Goal: Task Accomplishment & Management: Use online tool/utility

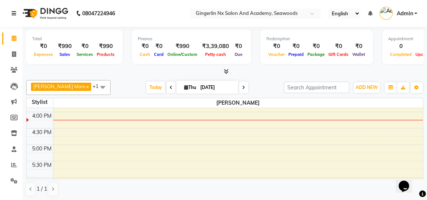
click at [14, 13] on icon at bounding box center [14, 13] width 4 height 5
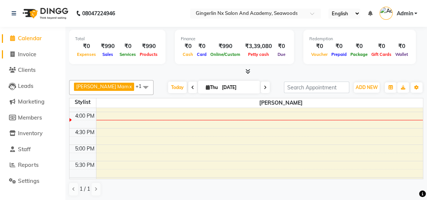
click at [31, 56] on span "Invoice" at bounding box center [27, 54] width 18 height 7
select select "service"
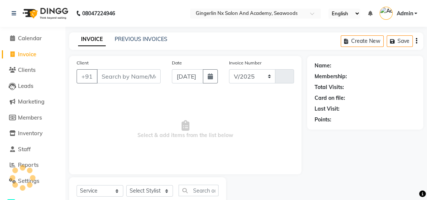
select select "480"
type input "0667"
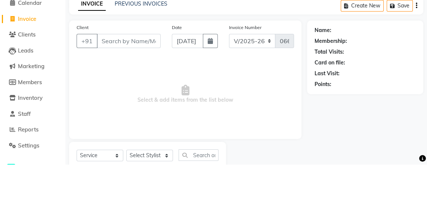
select select "membership"
click at [79, 51] on main "INVOICE PREVIOUS INVOICES Create New Save Client +91 Date [DATE] Invoice Number…" at bounding box center [245, 133] width 361 height 203
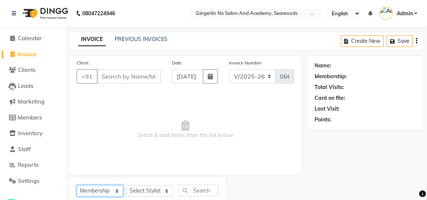
click at [103, 189] on select "Select Service Product Membership Package Voucher Prepaid Gift Card" at bounding box center [100, 191] width 47 height 12
click at [156, 124] on span "Select & add items from the list below" at bounding box center [185, 130] width 217 height 75
click at [138, 75] on input "Client" at bounding box center [129, 76] width 64 height 14
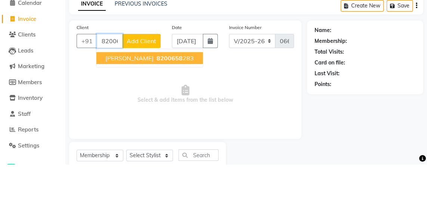
click at [162, 91] on button "[PERSON_NAME] 8200658 283" at bounding box center [149, 94] width 106 height 12
type input "8200658283"
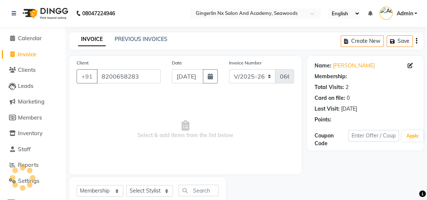
select select "1: Object"
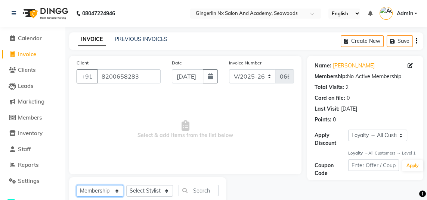
click at [110, 193] on select "Select Service Product Membership Package Voucher Prepaid Gift Card" at bounding box center [100, 191] width 47 height 12
click at [77, 185] on select "Select Service Product Membership Package Voucher Prepaid Gift Card" at bounding box center [100, 191] width 47 height 12
checkbox input "false"
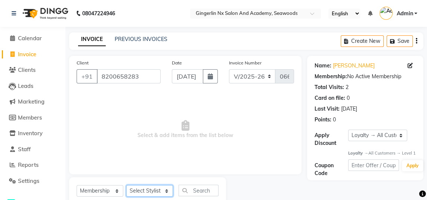
click at [153, 188] on select "Select Stylist Jaya [PERSON_NAME] Sanya [PERSON_NAME] [PERSON_NAME]" at bounding box center [149, 191] width 47 height 12
select select "84215"
click at [126, 185] on select "Select Stylist Jaya [PERSON_NAME] Sanya [PERSON_NAME] [PERSON_NAME]" at bounding box center [149, 191] width 47 height 12
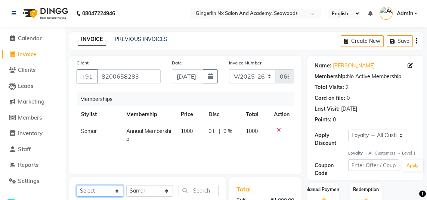
click at [109, 191] on select "Select Service Product Package Voucher Prepaid Gift Card" at bounding box center [100, 191] width 47 height 12
select select "service"
click at [77, 185] on select "Select Service Product Package Voucher Prepaid Gift Card" at bounding box center [100, 191] width 47 height 12
click at [157, 193] on select "Select Stylist Jaya [PERSON_NAME] Sanya [PERSON_NAME] [PERSON_NAME]" at bounding box center [149, 191] width 47 height 12
select select "84225"
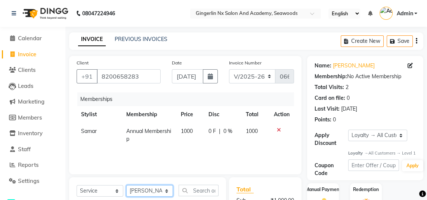
click at [126, 185] on select "Select Stylist Jaya [PERSON_NAME] Sanya [PERSON_NAME] [PERSON_NAME]" at bounding box center [149, 191] width 47 height 12
click at [194, 190] on input "text" at bounding box center [198, 191] width 40 height 12
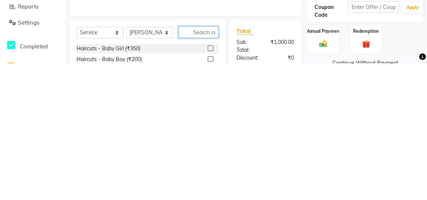
scroll to position [22, 0]
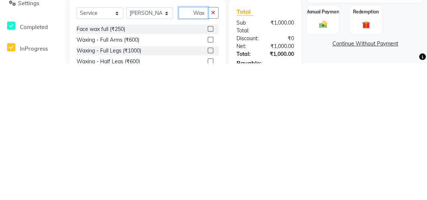
type input "Wax"
click at [209, 177] on label at bounding box center [210, 177] width 6 height 6
click at [209, 177] on input "checkbox" at bounding box center [209, 177] width 5 height 5
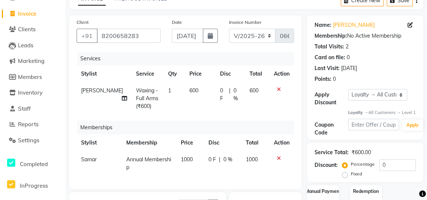
checkbox input "false"
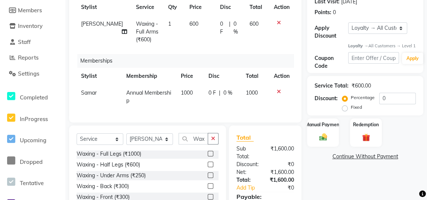
scroll to position [19, 0]
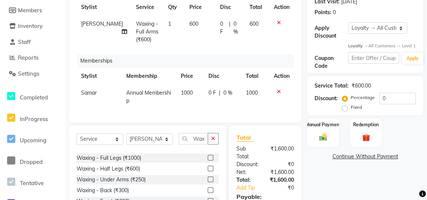
click at [209, 158] on label at bounding box center [210, 158] width 6 height 6
click at [209, 158] on input "checkbox" at bounding box center [209, 158] width 5 height 5
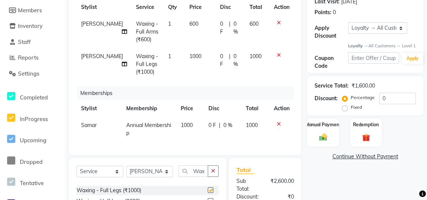
checkbox input "false"
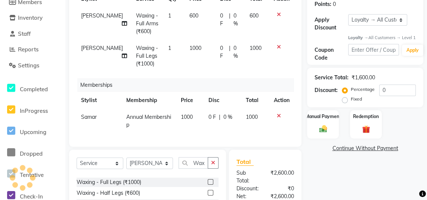
click at [231, 20] on td "0 F | 0 %" at bounding box center [229, 23] width 29 height 32
select select "84225"
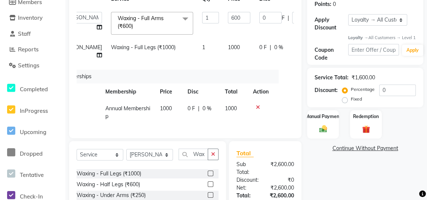
scroll to position [0, 21]
click at [292, 18] on input "0" at bounding box center [303, 18] width 22 height 12
type input "10"
click at [255, 45] on td "0 F | 0 %" at bounding box center [289, 51] width 69 height 25
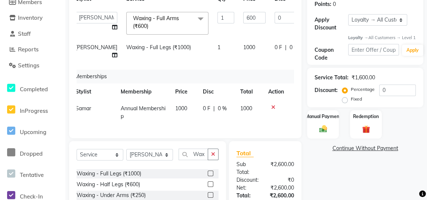
select select "84225"
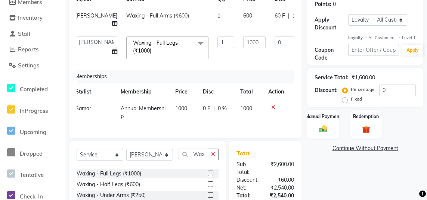
click at [242, 44] on td "1000" at bounding box center [253, 48] width 31 height 32
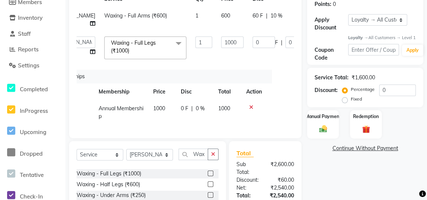
scroll to position [0, 28]
click at [285, 42] on input "0" at bounding box center [296, 43] width 22 height 12
type input "10"
click at [248, 56] on td "0 F | 10 %" at bounding box center [282, 48] width 69 height 32
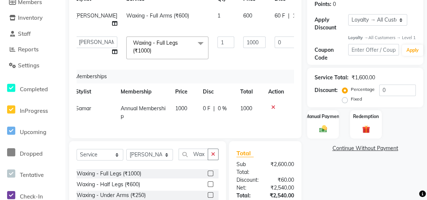
select select "84225"
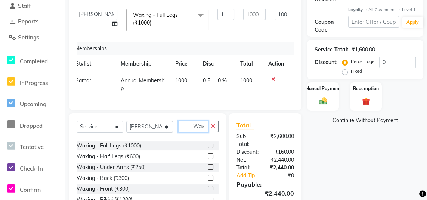
click at [204, 126] on input "Wax" at bounding box center [192, 127] width 29 height 12
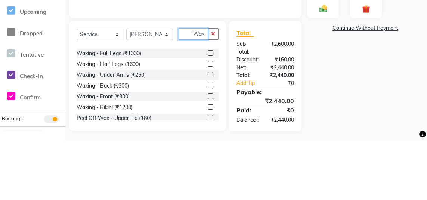
scroll to position [177, 0]
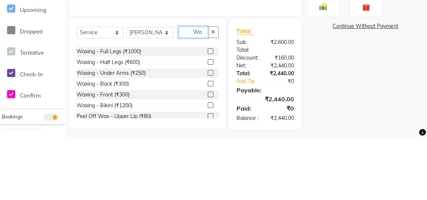
type input "W"
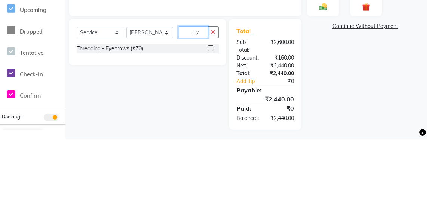
scroll to position [0, 0]
type input "Eye"
click at [209, 109] on label at bounding box center [210, 110] width 6 height 6
click at [209, 109] on input "checkbox" at bounding box center [209, 110] width 5 height 5
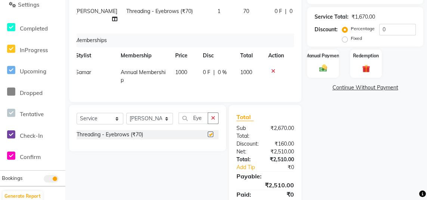
checkbox input "false"
click at [201, 118] on input "Eye" at bounding box center [192, 119] width 29 height 12
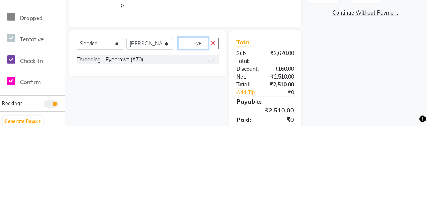
scroll to position [177, 0]
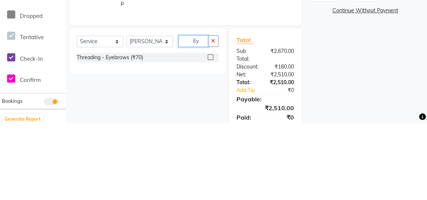
type input "E"
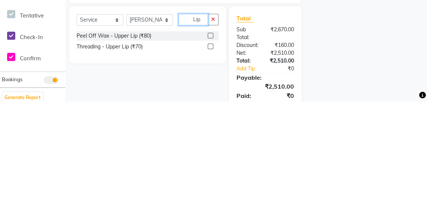
type input "Lip"
click at [209, 145] on label at bounding box center [210, 146] width 6 height 6
click at [209, 145] on input "checkbox" at bounding box center [209, 145] width 5 height 5
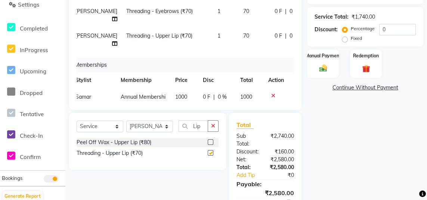
checkbox input "false"
click at [202, 123] on input "Lip" at bounding box center [192, 127] width 29 height 12
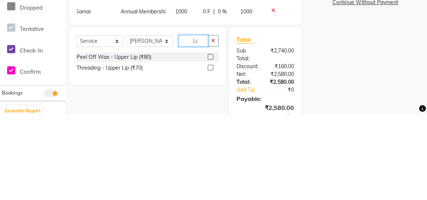
type input "L"
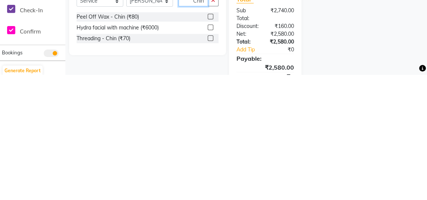
type input "Chin"
click at [210, 164] on label at bounding box center [210, 164] width 6 height 6
click at [210, 164] on input "checkbox" at bounding box center [209, 164] width 5 height 5
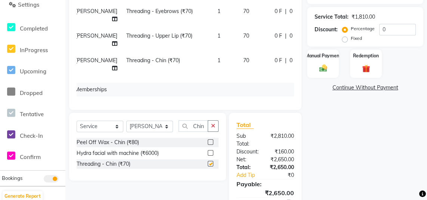
checkbox input "false"
click at [333, 71] on div "Manual Payment" at bounding box center [323, 64] width 32 height 28
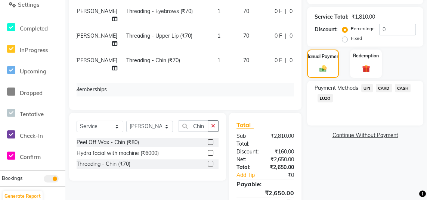
click at [386, 93] on span "CARD" at bounding box center [383, 88] width 16 height 9
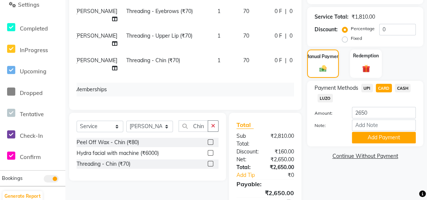
click at [383, 141] on button "Add Payment" at bounding box center [384, 138] width 64 height 12
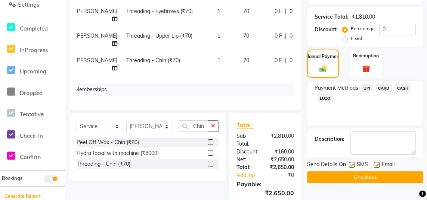
click at [382, 183] on button "Checkout" at bounding box center [365, 178] width 116 height 12
